Goal: Entertainment & Leisure: Consume media (video, audio)

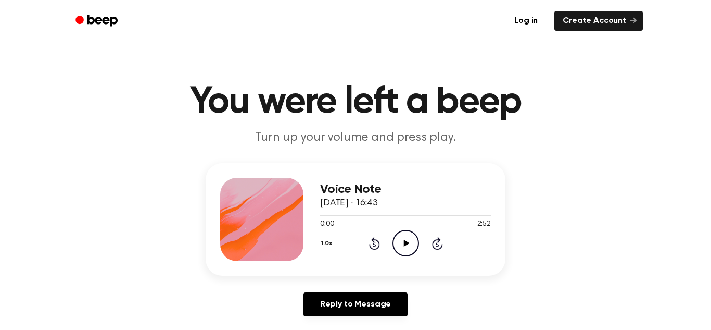
click at [400, 254] on icon "Play Audio" at bounding box center [406, 243] width 27 height 27
click at [678, 180] on div "Voice Note [DATE] · 16:43 0:05 2:52 Your browser does not support the [object O…" at bounding box center [355, 243] width 686 height 161
click at [369, 249] on icon "Rewind 5 seconds" at bounding box center [374, 243] width 11 height 14
click at [379, 247] on icon "Rewind 5 seconds" at bounding box center [374, 243] width 11 height 14
click at [395, 247] on icon "Play Audio" at bounding box center [406, 243] width 27 height 27
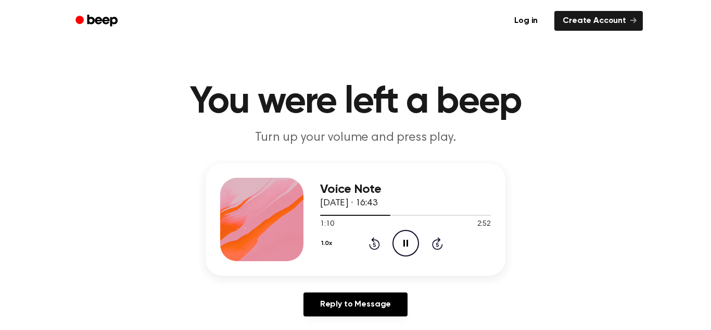
click at [399, 247] on icon "Pause Audio" at bounding box center [406, 243] width 27 height 27
click at [368, 244] on div "1.0x Rewind 5 seconds Pause Audio Skip 5 seconds" at bounding box center [405, 243] width 171 height 27
click at [371, 244] on icon "Rewind 5 seconds" at bounding box center [374, 243] width 11 height 14
click at [404, 243] on icon at bounding box center [406, 243] width 5 height 7
click at [404, 247] on icon "Pause Audio" at bounding box center [406, 243] width 27 height 27
